Goal: Transaction & Acquisition: Download file/media

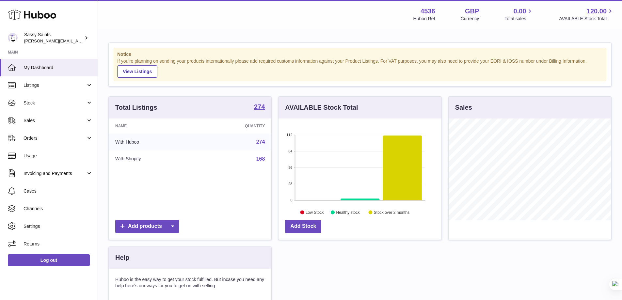
scroll to position [102, 163]
click at [69, 98] on link "Stock" at bounding box center [49, 103] width 98 height 18
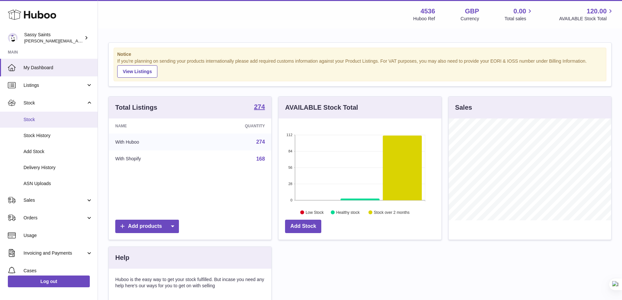
click at [59, 122] on span "Stock" at bounding box center [58, 120] width 69 height 6
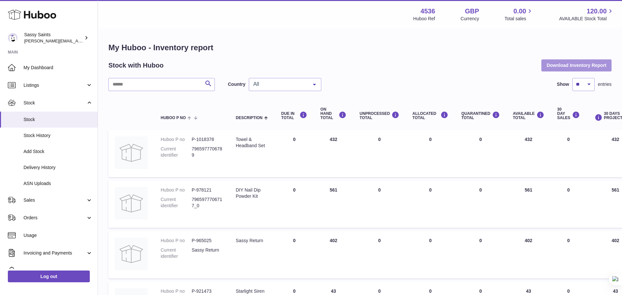
click at [584, 65] on button "Download Inventory Report" at bounding box center [576, 65] width 70 height 12
